Goal: Task Accomplishment & Management: Use online tool/utility

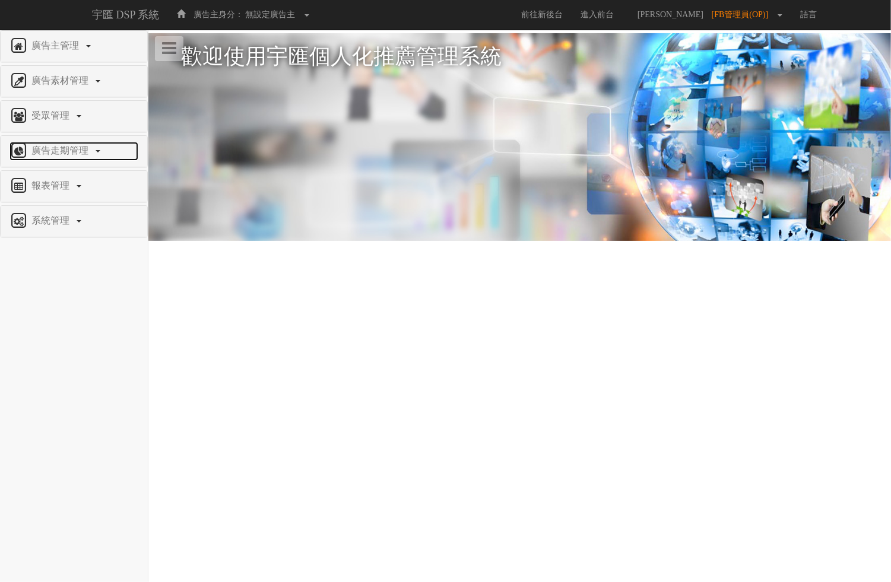
click at [54, 151] on span "廣告走期管理" at bounding box center [61, 150] width 66 height 10
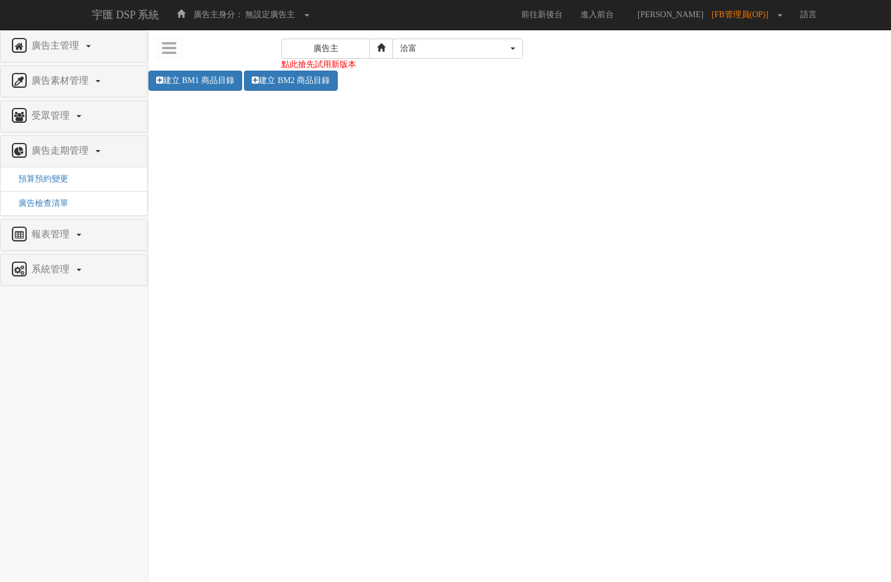
select select "1486"
click at [410, 49] on div "洽富" at bounding box center [454, 49] width 108 height 12
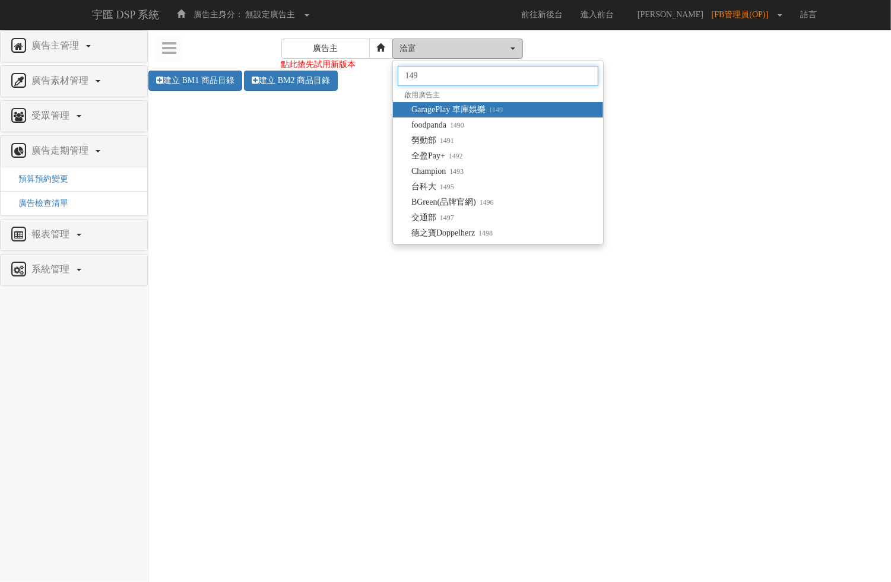
type input "1493"
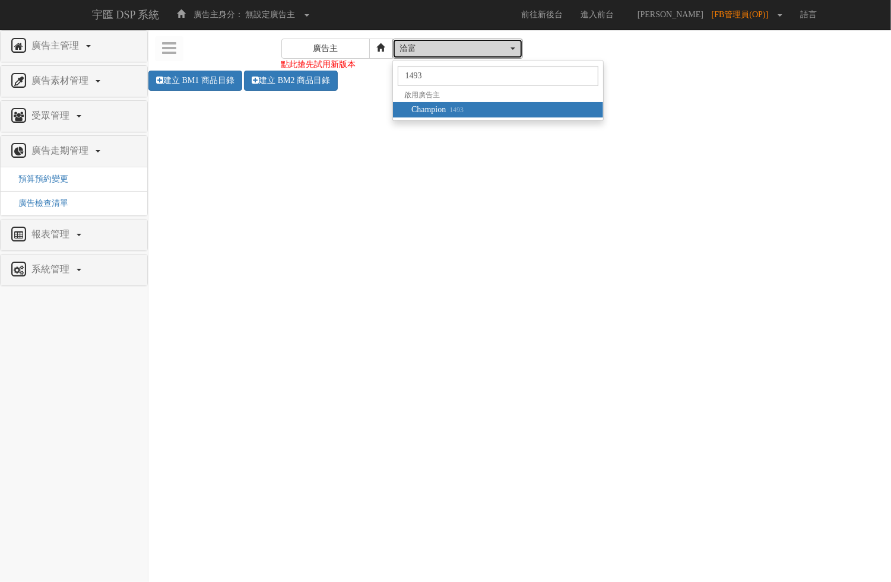
select select "1493"
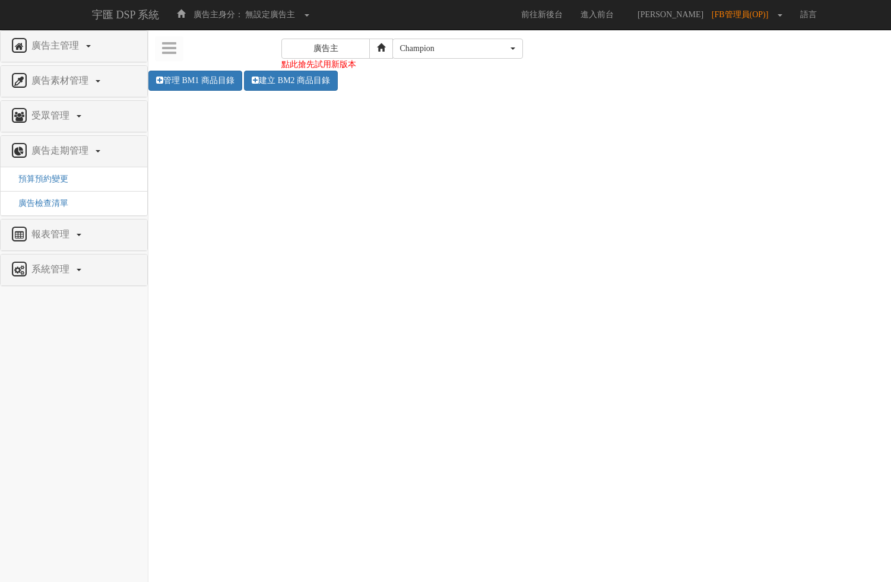
select select "1493"
click at [205, 79] on link "管理 BM1 商品目錄" at bounding box center [195, 81] width 94 height 20
click at [167, 49] on icon at bounding box center [169, 48] width 14 height 17
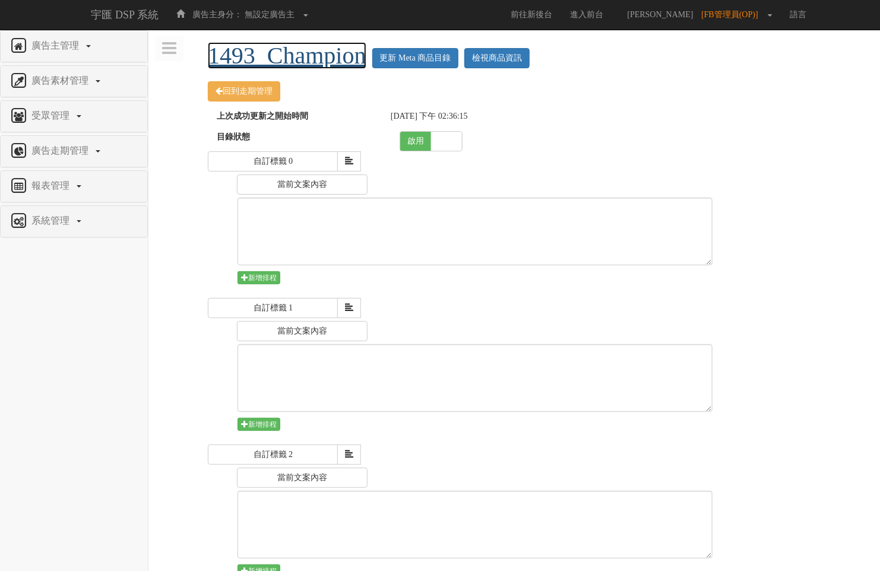
click at [220, 49] on link "1493_Champion" at bounding box center [287, 55] width 158 height 27
